Goal: Task Accomplishment & Management: Manage account settings

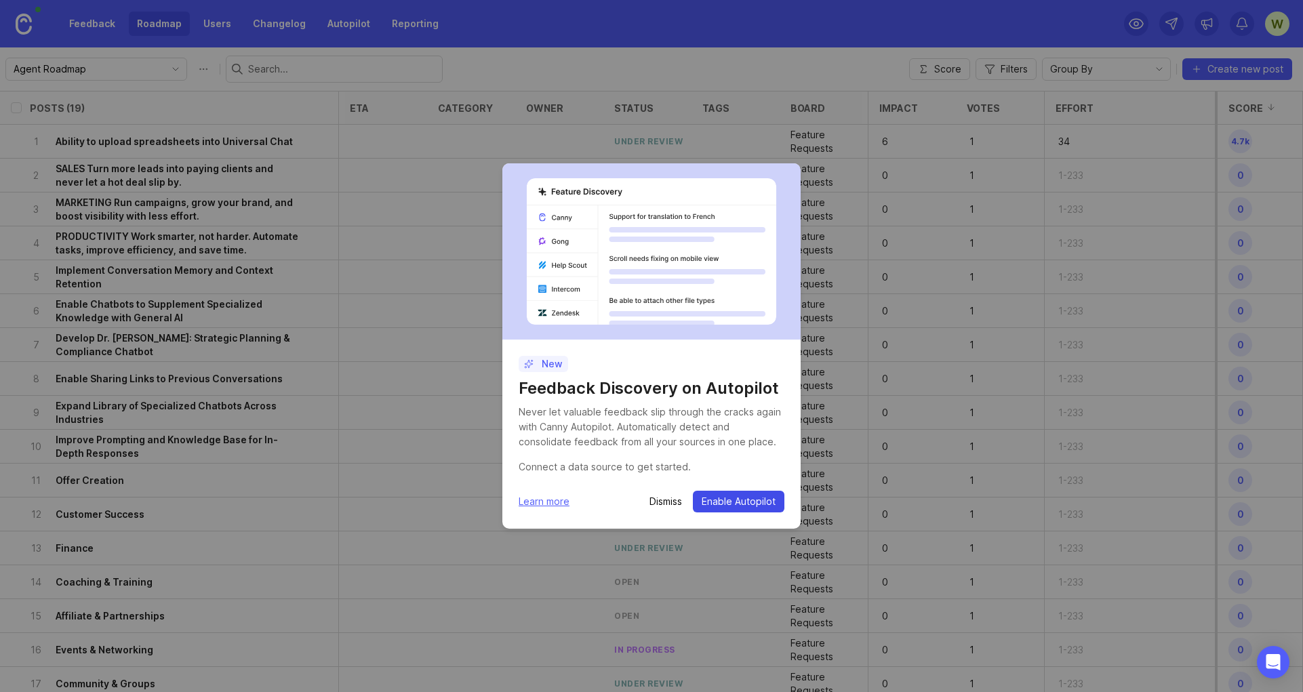
click at [757, 501] on span "Enable Autopilot" at bounding box center [739, 502] width 74 height 14
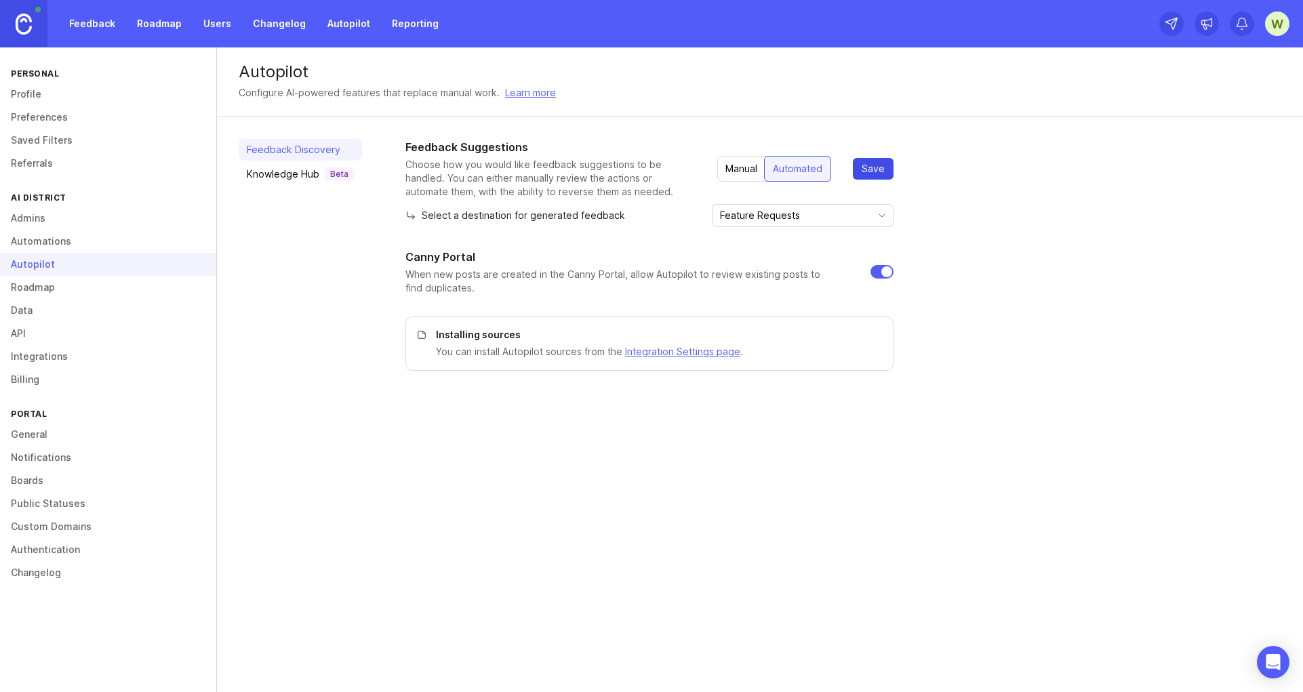
click at [876, 164] on span "Save" at bounding box center [873, 169] width 23 height 14
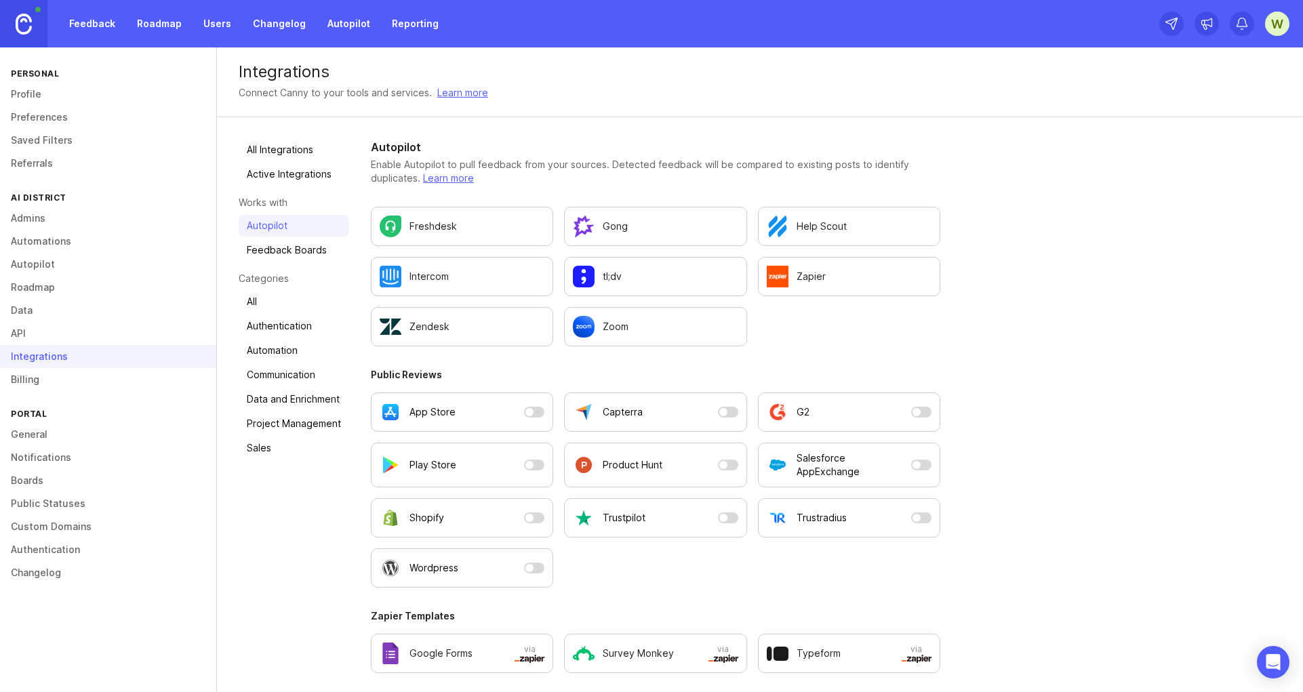
scroll to position [3, 0]
